Goal: Information Seeking & Learning: Learn about a topic

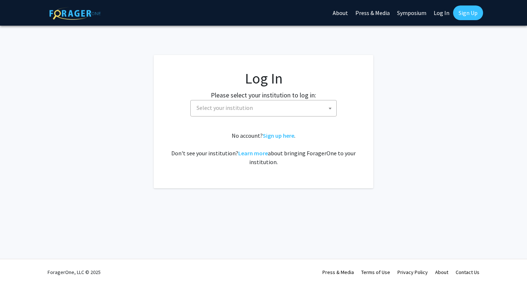
select select
click at [271, 96] on label "Please select your institution to log in:" at bounding box center [263, 95] width 105 height 10
click at [268, 105] on span "Select your institution" at bounding box center [265, 107] width 143 height 15
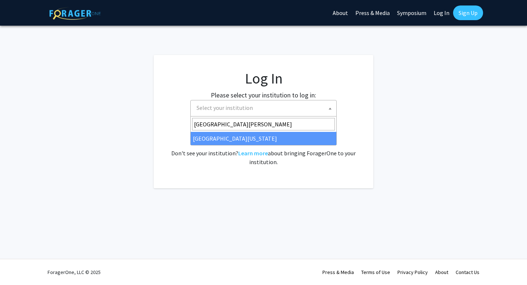
type input "[GEOGRAPHIC_DATA][PERSON_NAME]"
select select "31"
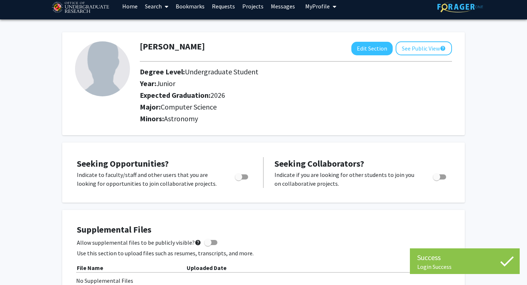
scroll to position [8, 0]
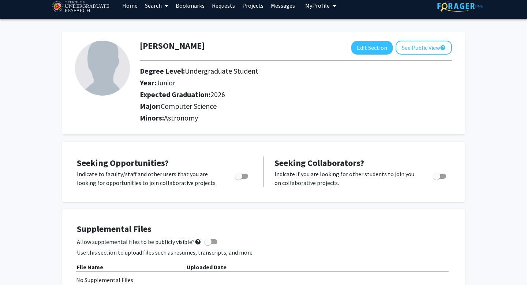
click at [248, 176] on div "Toggle" at bounding box center [242, 174] width 20 height 11
click at [246, 176] on span "Toggle" at bounding box center [241, 175] width 13 height 5
click at [239, 179] on input "Are you actively seeking opportunities?" at bounding box center [238, 179] width 0 height 0
checkbox input "true"
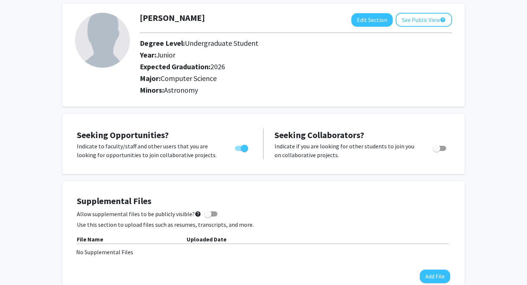
scroll to position [0, 0]
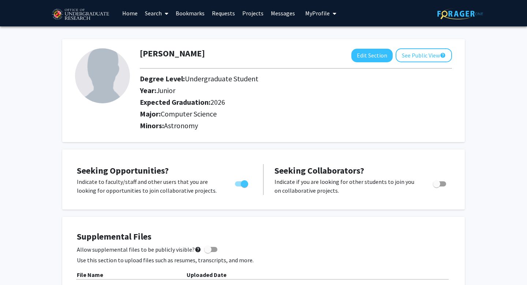
click at [136, 15] on link "Home" at bounding box center [130, 13] width 23 height 26
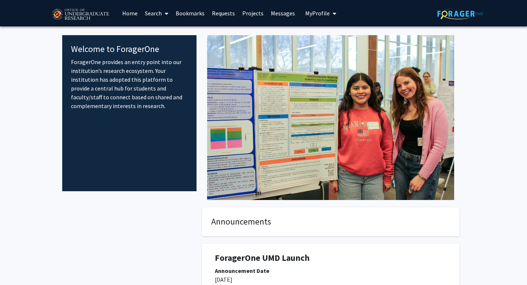
click at [248, 14] on link "Projects" at bounding box center [253, 13] width 29 height 26
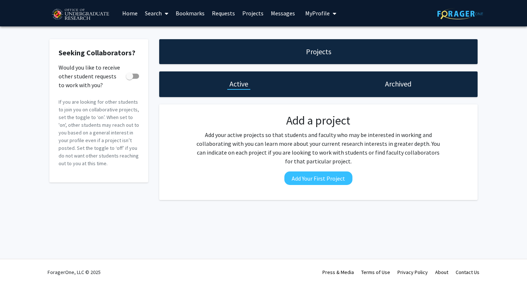
click at [217, 13] on link "Requests" at bounding box center [223, 13] width 30 height 26
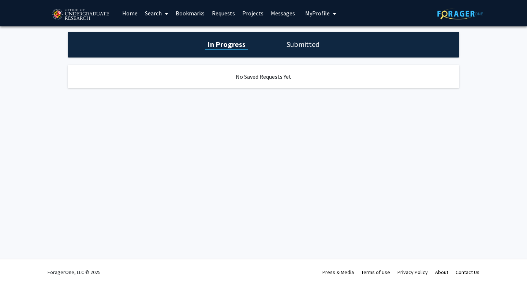
click at [306, 54] on div "In Progress Submitted" at bounding box center [264, 45] width 392 height 26
click at [301, 45] on h1 "Submitted" at bounding box center [302, 44] width 37 height 10
click at [228, 50] on div "In Progress Submitted" at bounding box center [264, 45] width 392 height 26
click at [220, 41] on h1 "In Progress" at bounding box center [225, 44] width 39 height 10
click at [162, 16] on link "Search" at bounding box center [156, 13] width 31 height 26
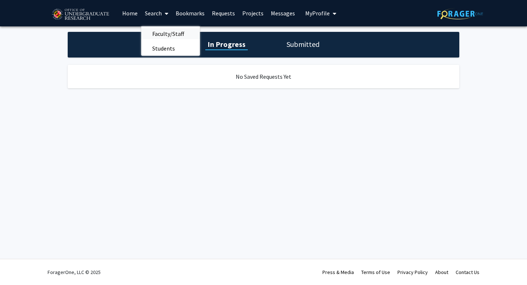
click at [162, 30] on span "Faculty/Staff" at bounding box center [168, 33] width 54 height 15
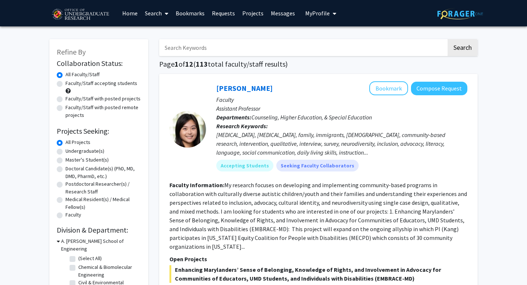
click at [97, 83] on label "Faculty/Staff accepting students" at bounding box center [102, 83] width 72 height 8
click at [70, 83] on input "Faculty/Staff accepting students" at bounding box center [68, 81] width 5 height 5
radio input "true"
click at [79, 151] on label "Undergraduate(s)" at bounding box center [85, 151] width 39 height 8
click at [70, 151] on input "Undergraduate(s)" at bounding box center [68, 149] width 5 height 5
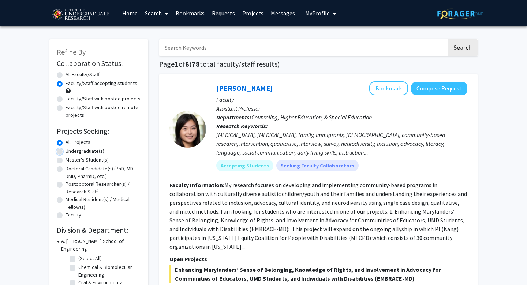
radio input "true"
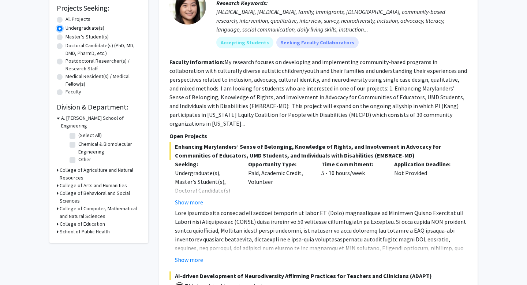
scroll to position [135, 0]
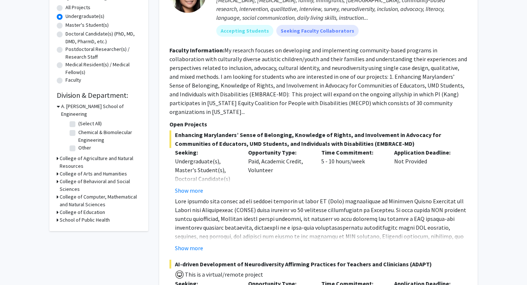
click at [62, 193] on h3 "College of Computer, Mathematical and Natural Sciences" at bounding box center [100, 200] width 81 height 15
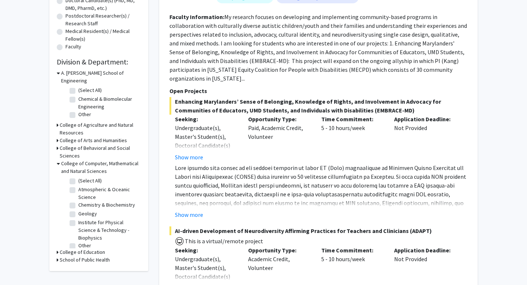
scroll to position [150, 0]
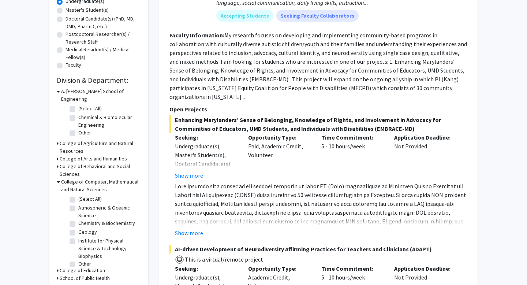
click at [69, 193] on fg-checkbox-list "(Select All) (Select All) Atmospheric & Oceanic Science Atmospheric & Oceanic S…" at bounding box center [104, 236] width 73 height 86
click at [78, 195] on label "(Select All)" at bounding box center [89, 199] width 23 height 8
click at [78, 195] on input "(Select All)" at bounding box center [80, 197] width 5 height 5
checkbox input "true"
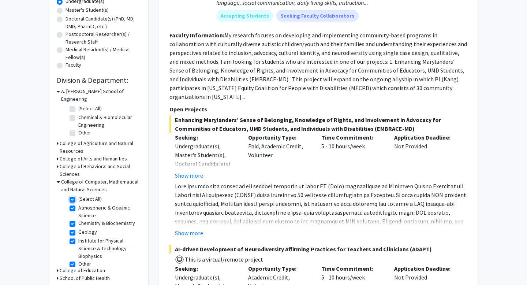
checkbox input "true"
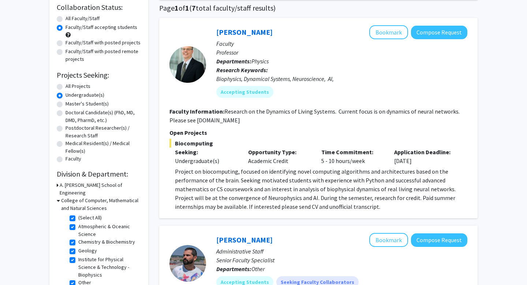
scroll to position [80, 0]
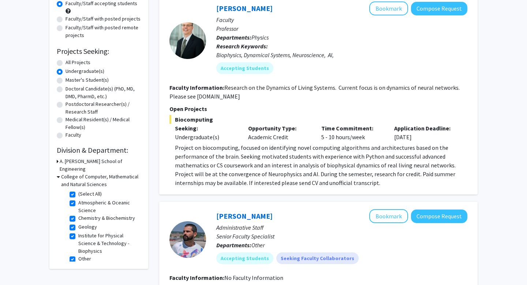
click at [56, 160] on div "Refine By Collaboration Status: Collaboration Status All Faculty/Staff Collabor…" at bounding box center [98, 113] width 99 height 309
click at [59, 161] on div "A. [PERSON_NAME] School of Engineering" at bounding box center [99, 164] width 84 height 15
click at [57, 161] on icon at bounding box center [58, 161] width 2 height 8
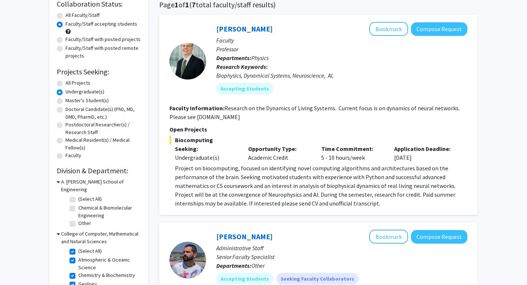
scroll to position [56, 0]
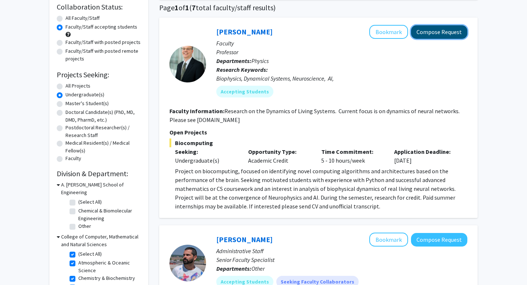
click at [420, 36] on button "Compose Request" at bounding box center [439, 32] width 56 height 14
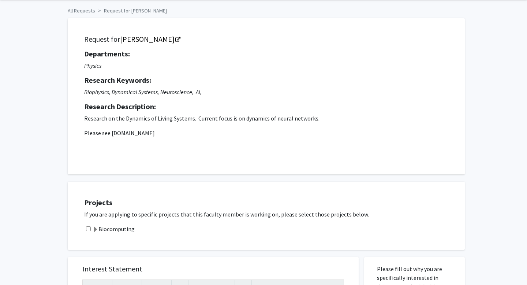
scroll to position [33, 0]
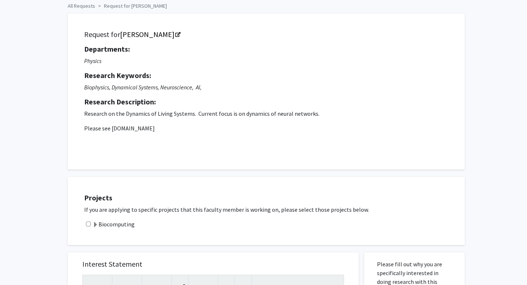
click at [94, 224] on span at bounding box center [96, 225] width 6 height 6
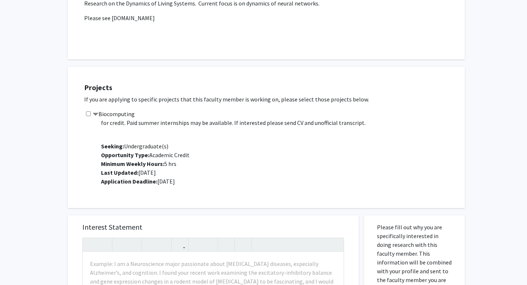
scroll to position [145, 0]
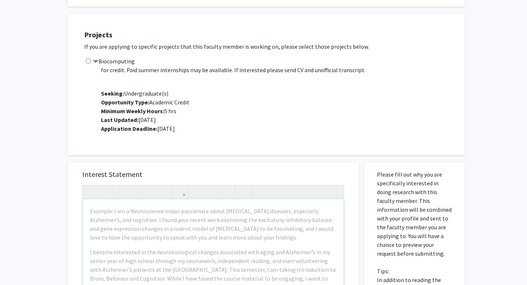
click at [147, 242] on div "Example: I am a Neuroscience major passionate about [MEDICAL_DATA] diseases, es…" at bounding box center [213, 283] width 261 height 168
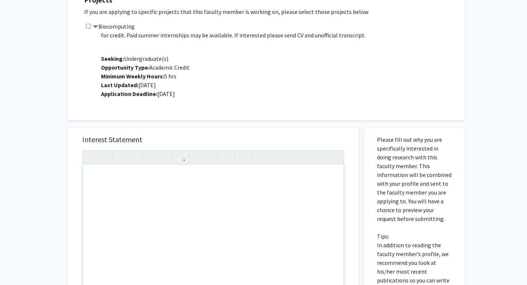
scroll to position [238, 0]
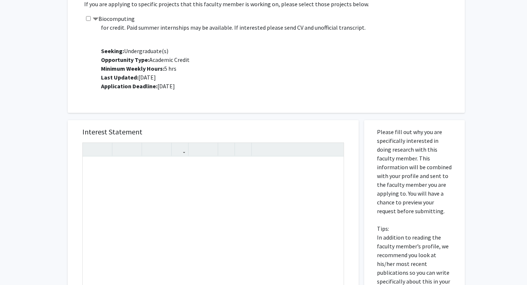
click at [198, 100] on div "Projects If you are applying to specific projects that this faculty member is w…" at bounding box center [271, 42] width 388 height 123
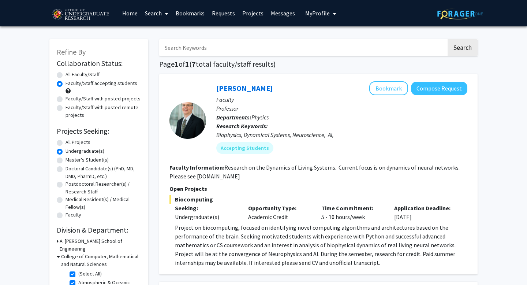
click at [227, 45] on input "Search Keywords" at bounding box center [302, 47] width 287 height 17
type input "AI"
click at [448, 39] on button "Search" at bounding box center [463, 47] width 30 height 17
radio input "true"
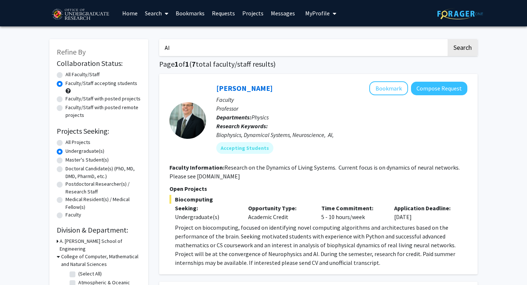
checkbox input "false"
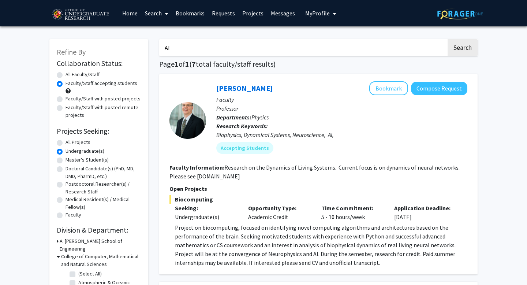
checkbox input "false"
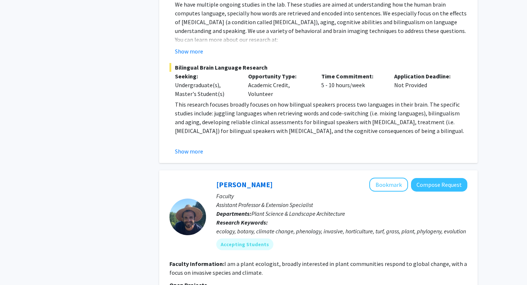
scroll to position [2023, 0]
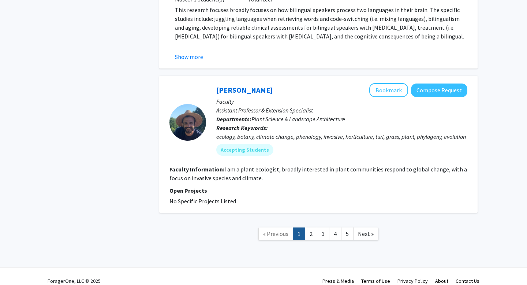
click at [235, 115] on p "Departments: Plant Science & Landscape Architecture" at bounding box center [341, 119] width 251 height 9
click at [311, 229] on link "2" at bounding box center [311, 233] width 12 height 13
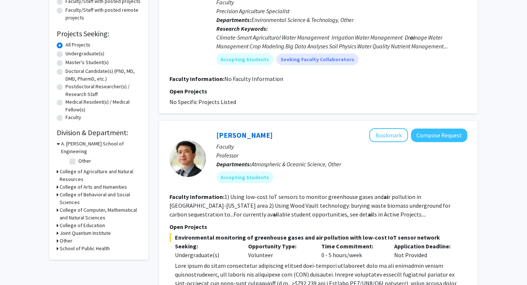
scroll to position [110, 0]
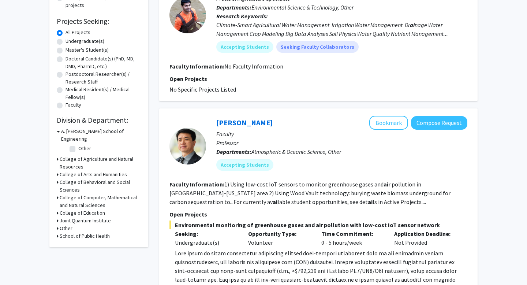
click at [68, 194] on h3 "College of Computer, Mathematical and Natural Sciences" at bounding box center [100, 201] width 81 height 15
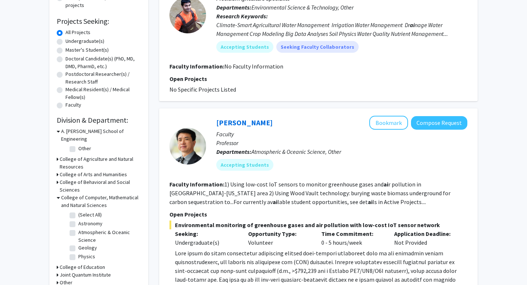
click at [78, 211] on label "(Select All)" at bounding box center [89, 215] width 23 height 8
click at [78, 211] on input "(Select All)" at bounding box center [80, 213] width 5 height 5
checkbox input "true"
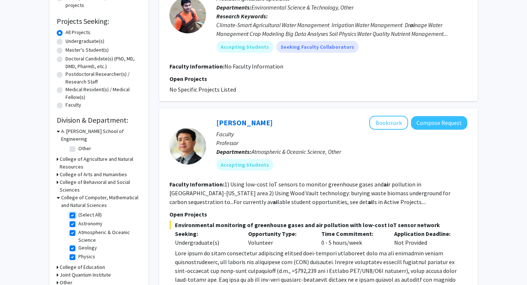
checkbox input "true"
